Goal: Transaction & Acquisition: Purchase product/service

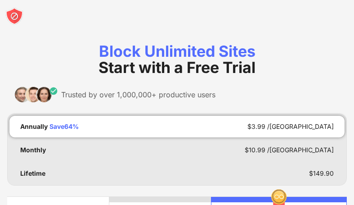
click at [13, 14] on img at bounding box center [14, 16] width 18 height 18
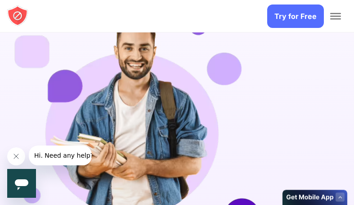
scroll to position [3822, 0]
